Goal: Information Seeking & Learning: Learn about a topic

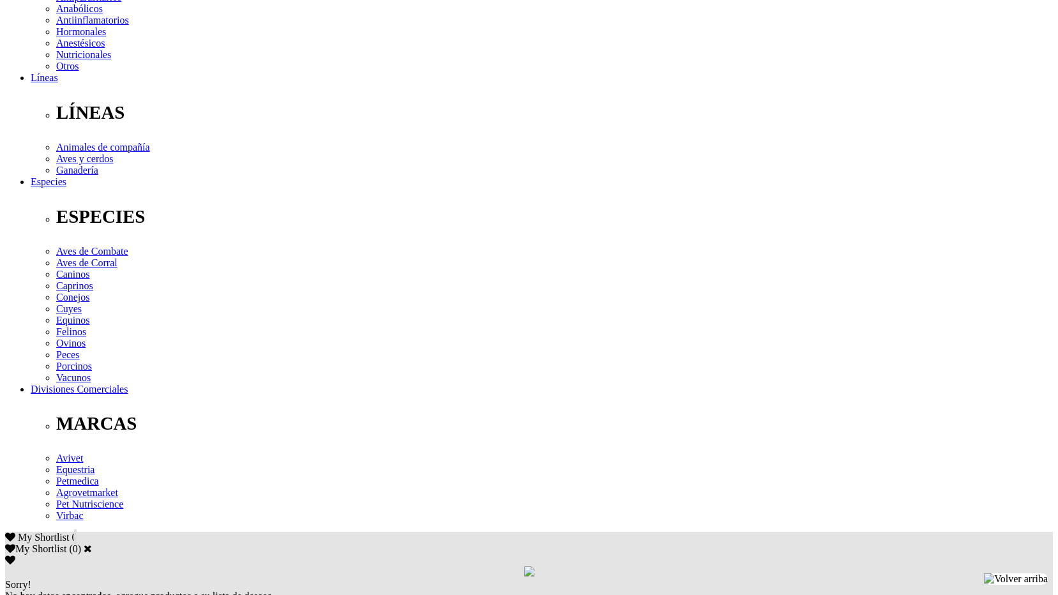
scroll to position [361, 0]
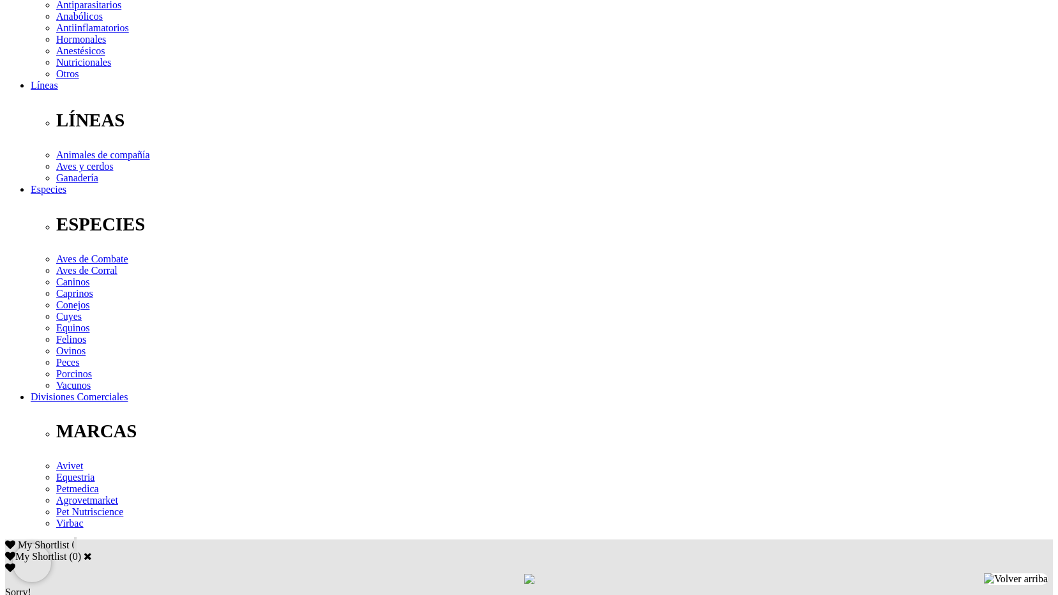
scroll to position [319, 0]
